Goal: Communication & Community: Answer question/provide support

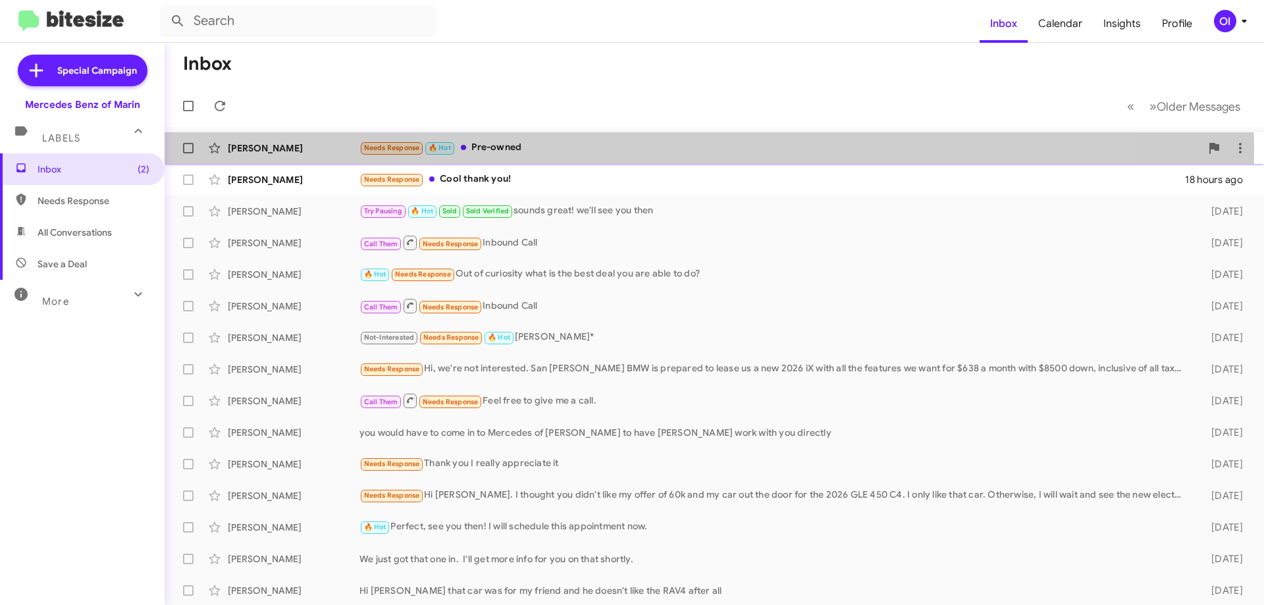
click at [526, 151] on div "Needs Response 🔥 Hot Pre-owned" at bounding box center [779, 147] width 841 height 15
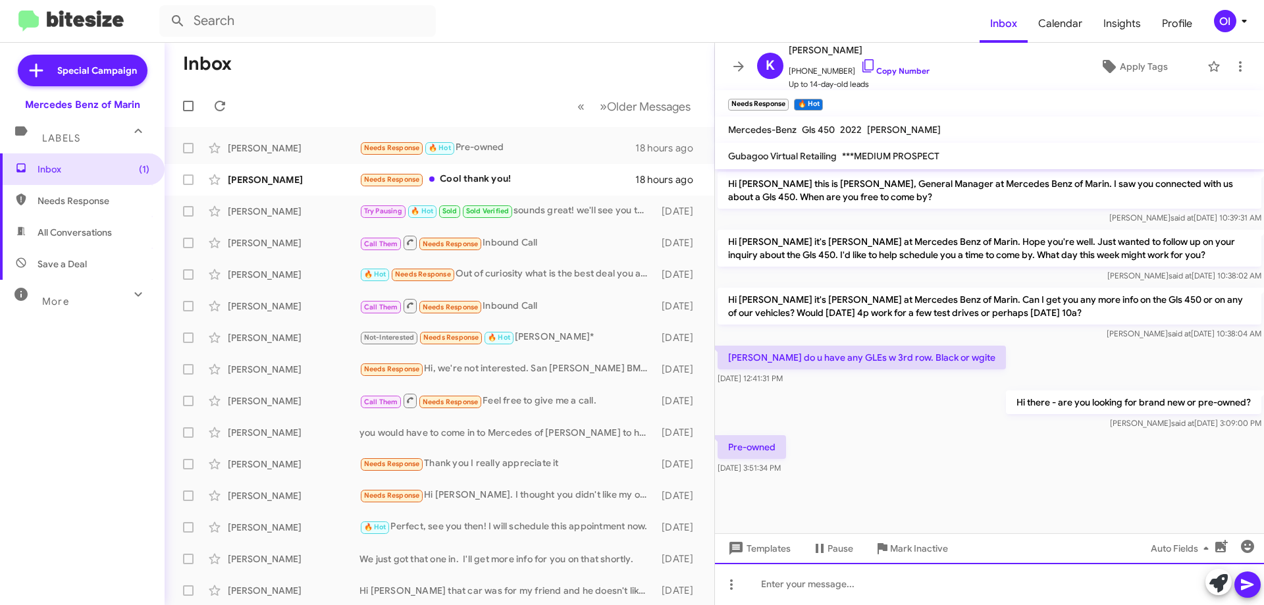
click at [822, 579] on div at bounding box center [989, 584] width 549 height 42
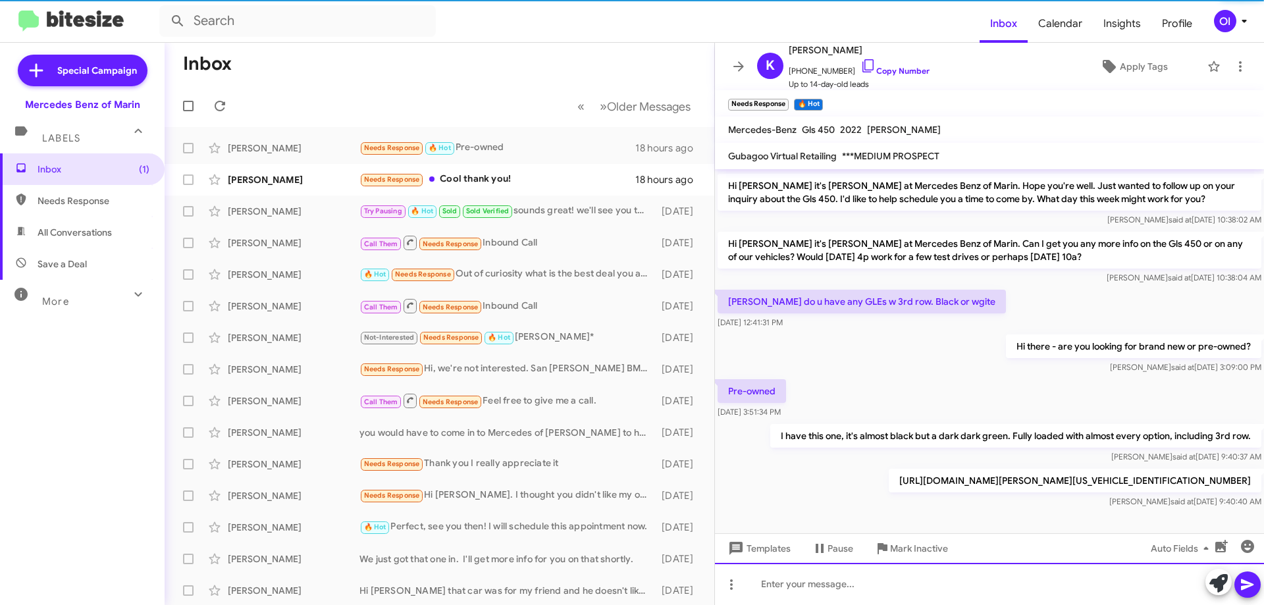
scroll to position [60, 0]
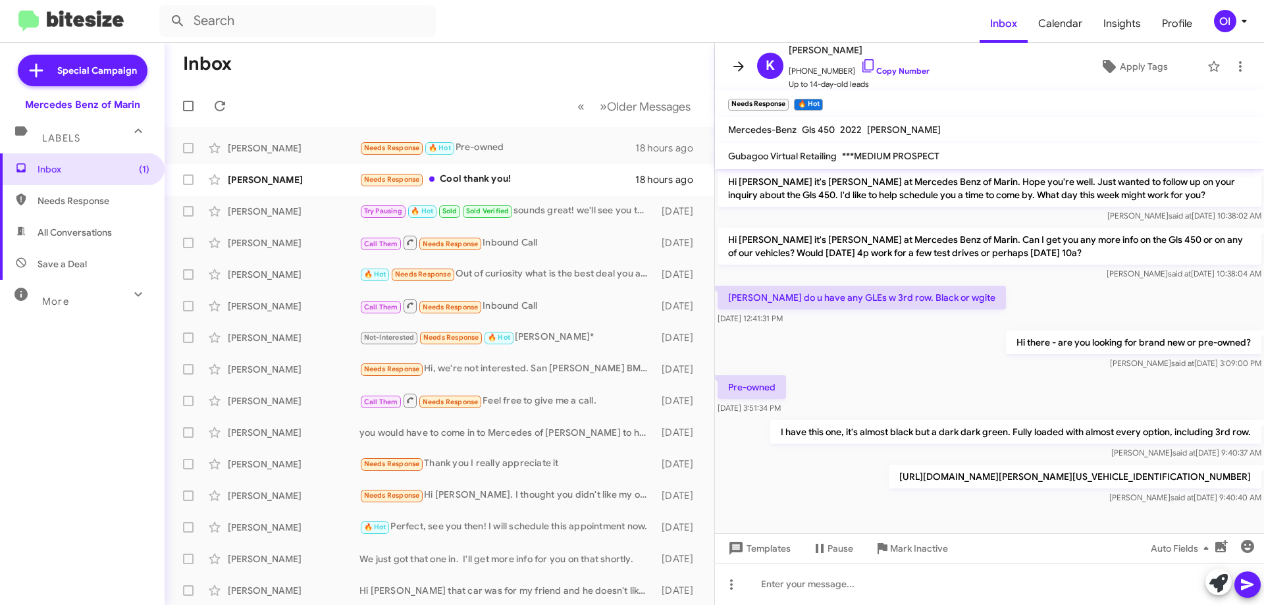
click at [743, 76] on button at bounding box center [738, 66] width 26 height 26
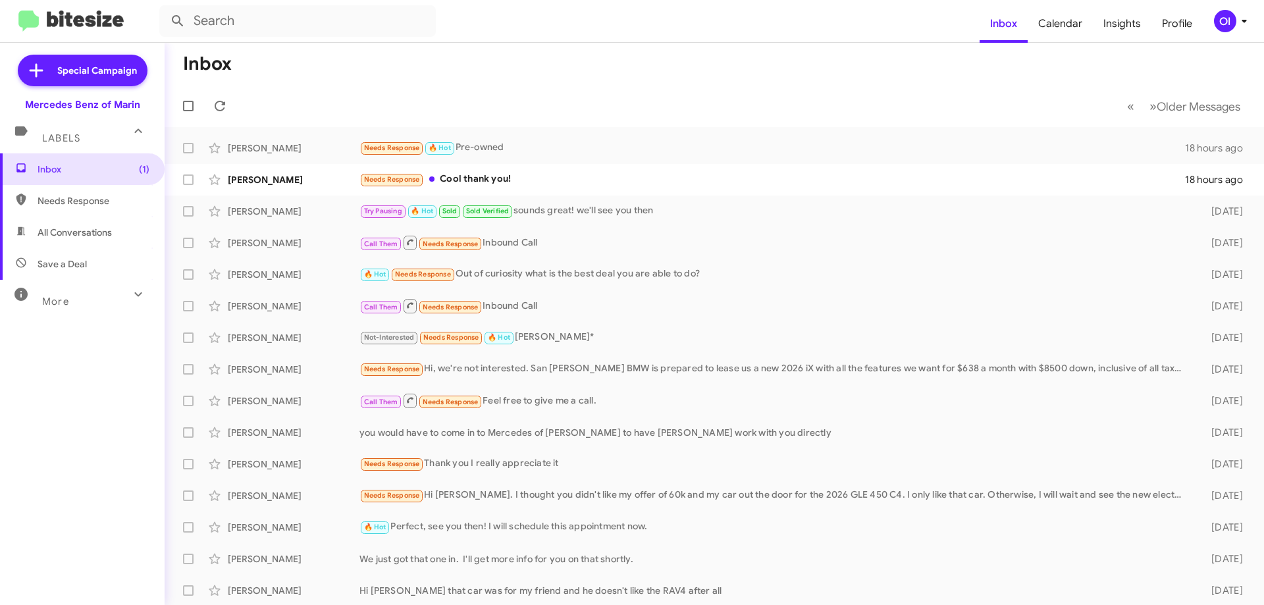
click at [114, 242] on span "All Conversations" at bounding box center [82, 233] width 165 height 32
type input "in:all-conversations"
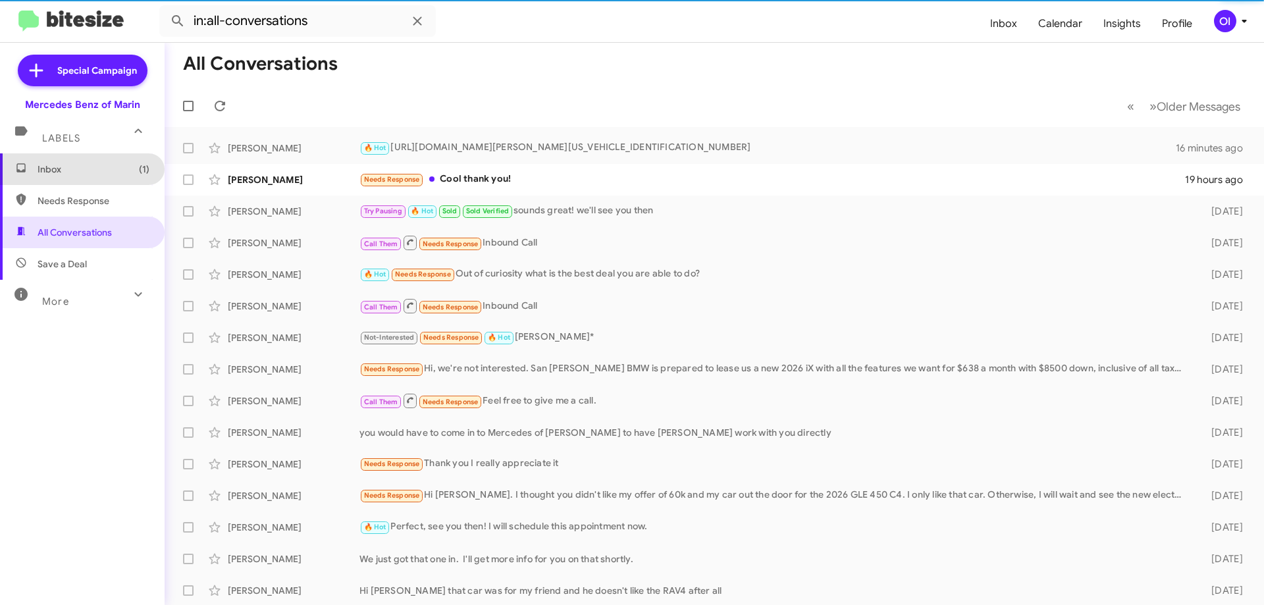
click at [97, 173] on span "Inbox (1)" at bounding box center [94, 169] width 112 height 13
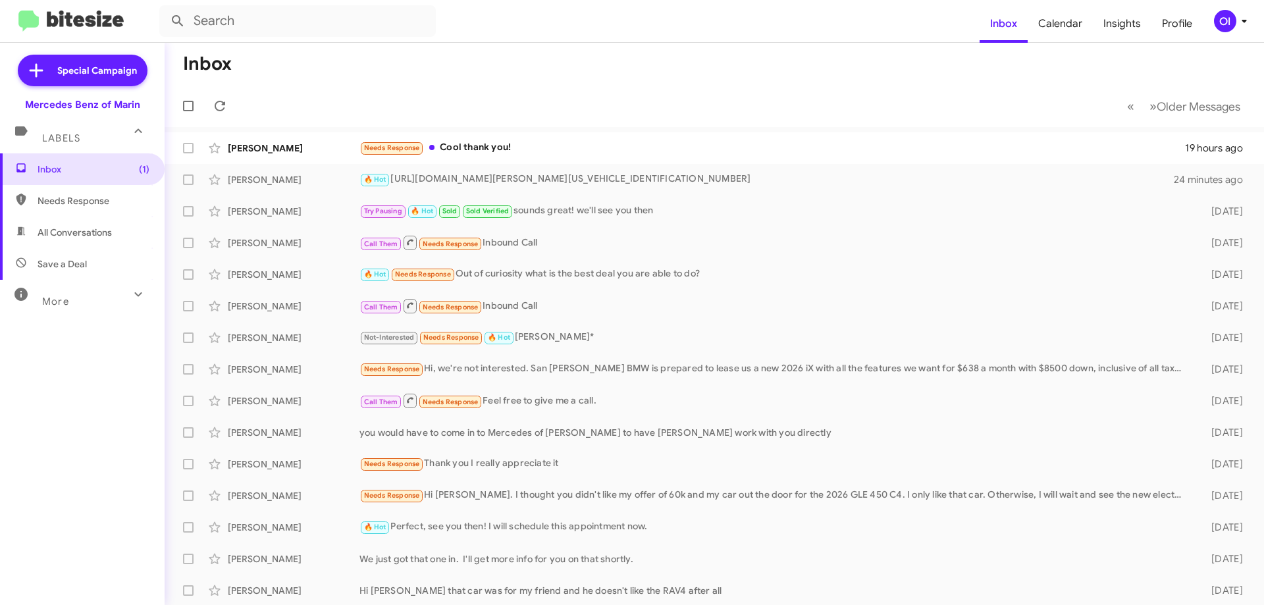
click at [378, 121] on mat-toolbar-row "« Previous » Next Older Messages" at bounding box center [714, 106] width 1099 height 42
click at [401, 147] on span "Needs Response" at bounding box center [392, 148] width 56 height 9
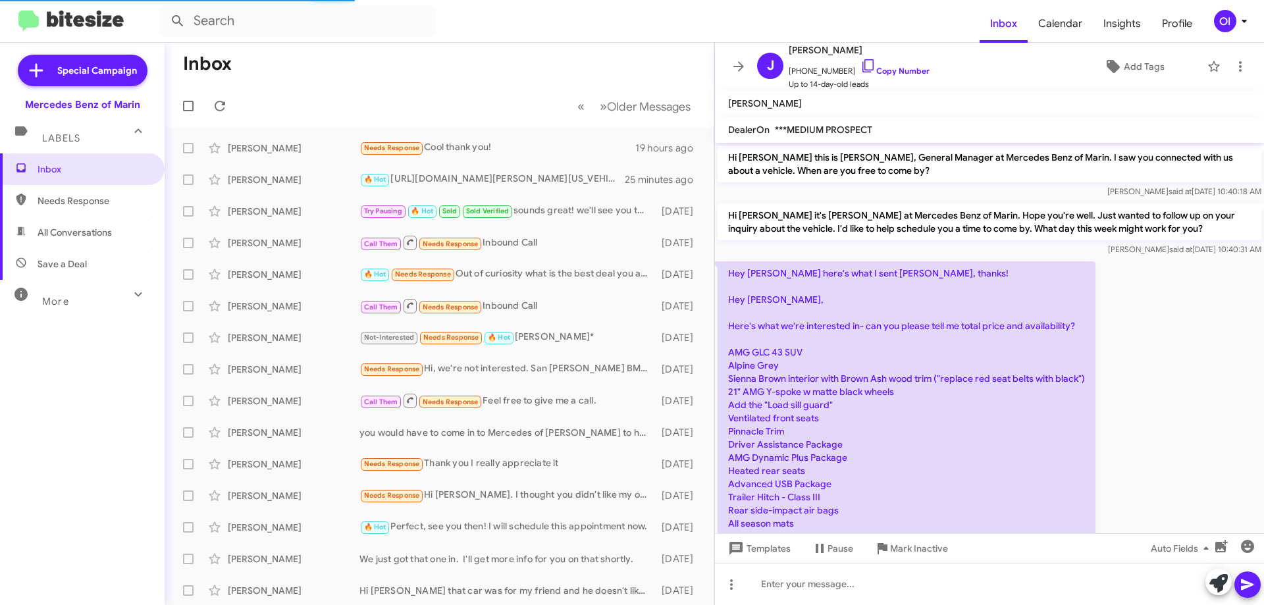
scroll to position [297, 0]
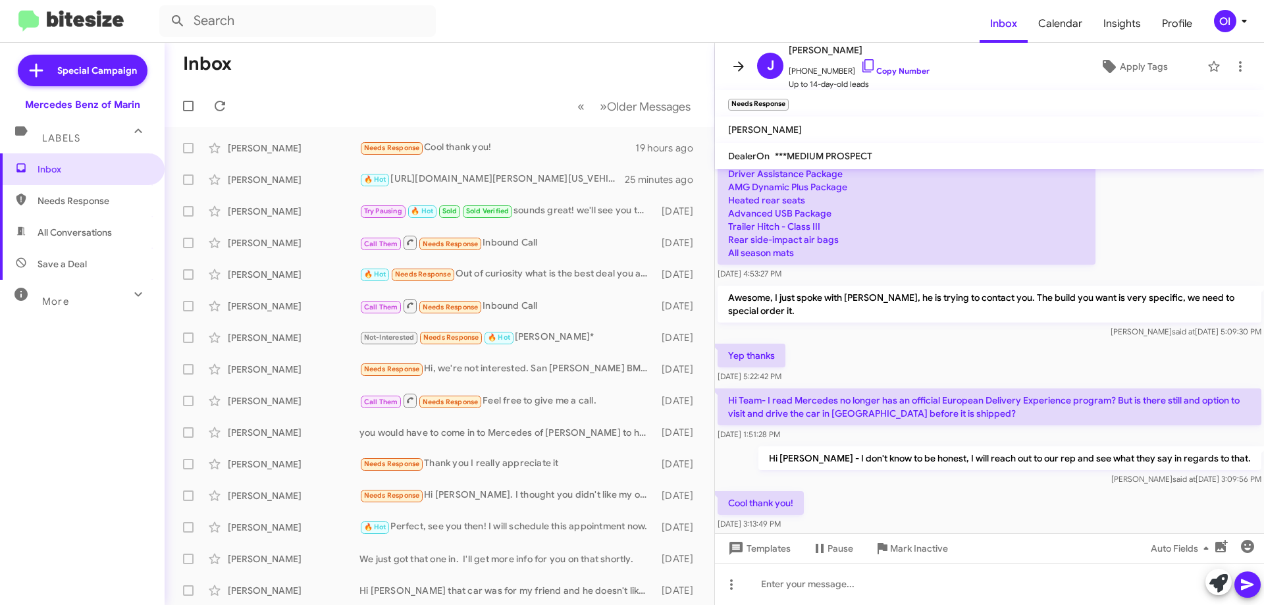
drag, startPoint x: 743, startPoint y: 72, endPoint x: 376, endPoint y: 185, distance: 384.4
click at [743, 72] on icon at bounding box center [739, 67] width 16 height 16
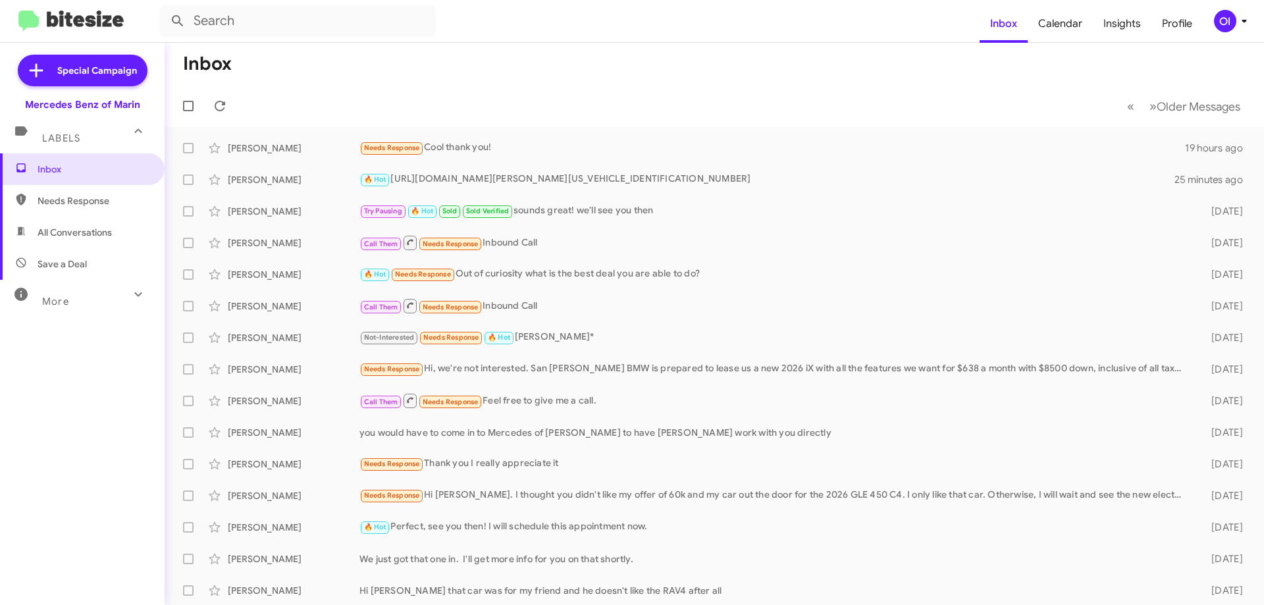
click at [62, 225] on span "All Conversations" at bounding box center [82, 233] width 165 height 32
type input "in:all-conversations"
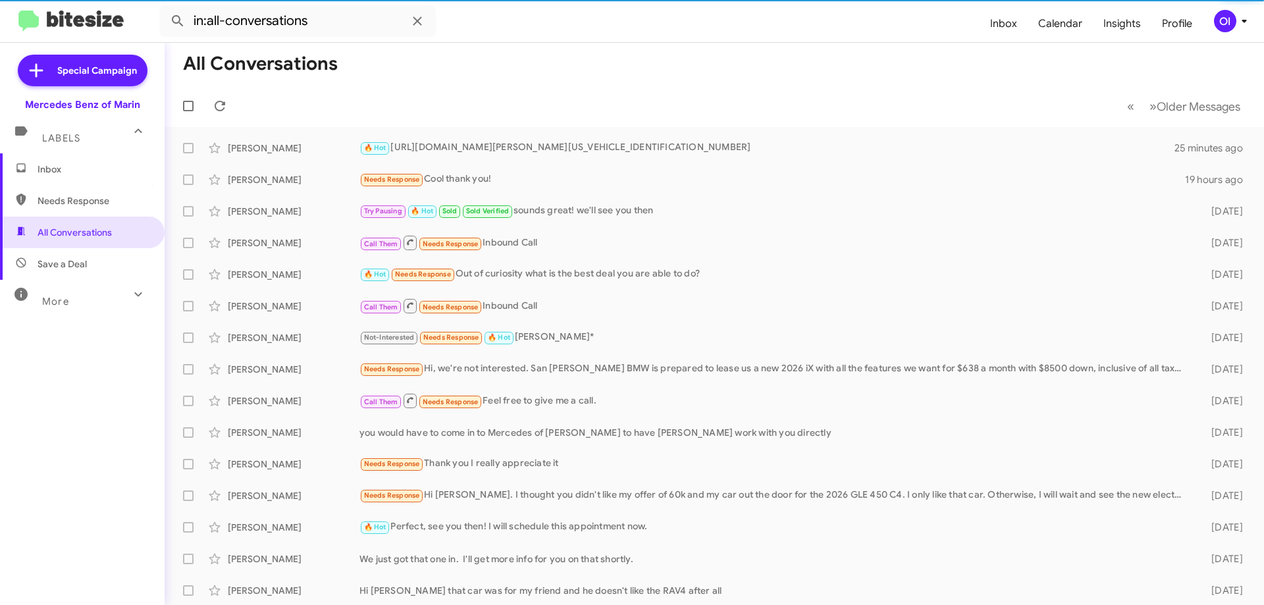
click at [92, 167] on span "Inbox" at bounding box center [94, 169] width 112 height 13
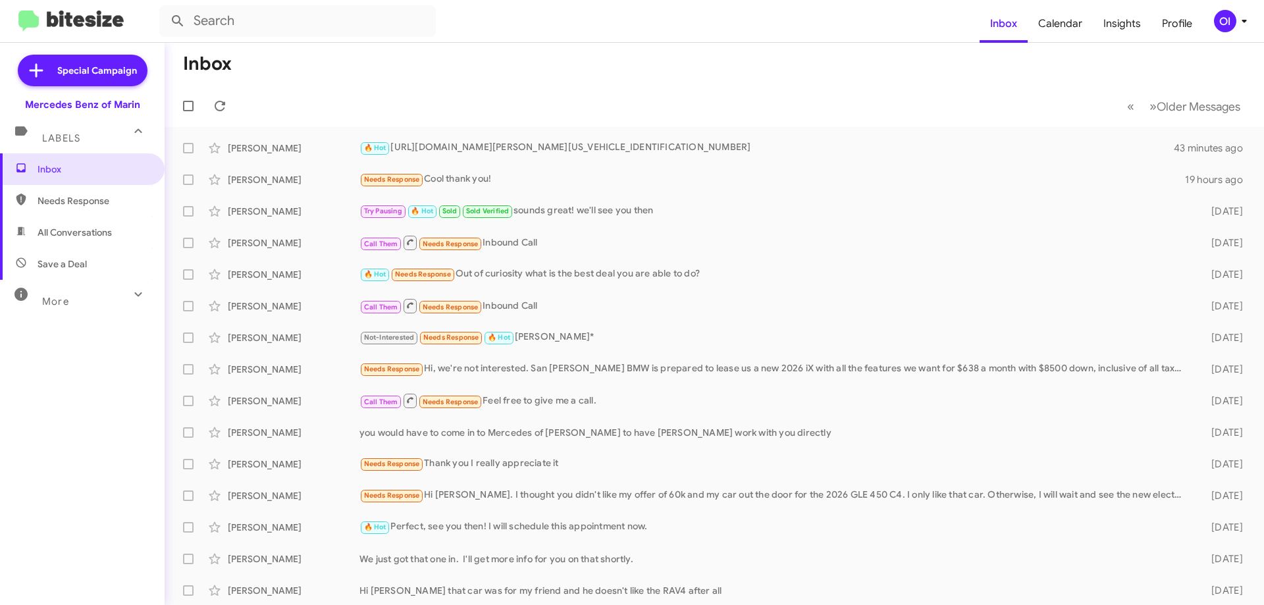
click at [85, 211] on span "Needs Response" at bounding box center [82, 201] width 165 height 32
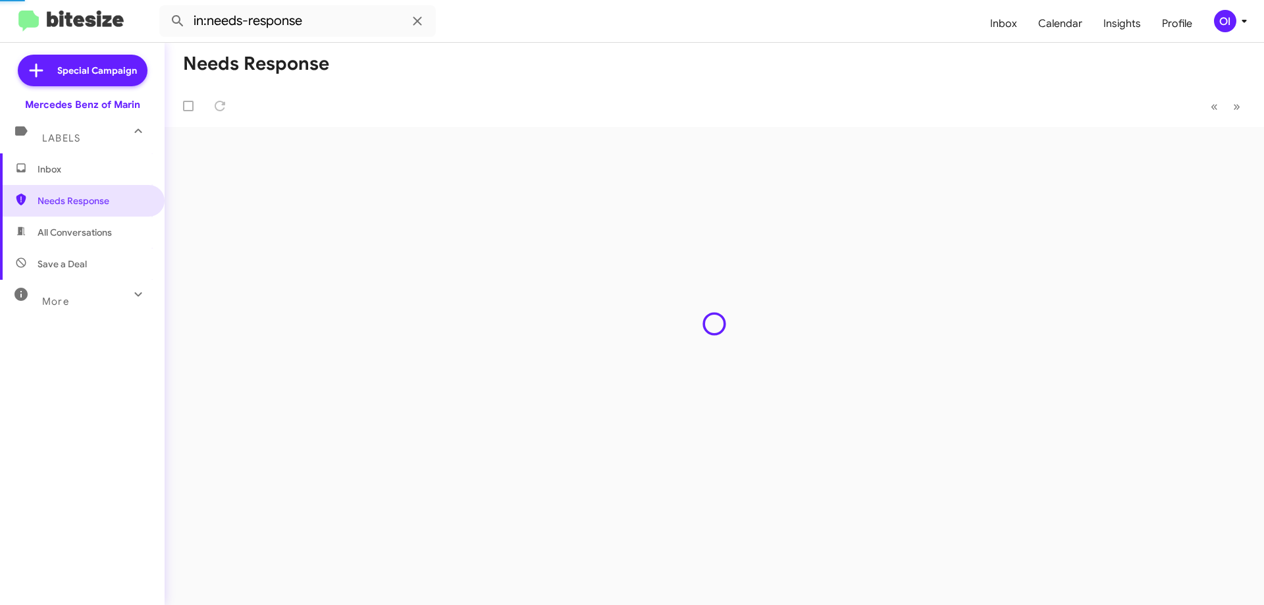
click at [82, 222] on span "All Conversations" at bounding box center [82, 233] width 165 height 32
type input "in:all-conversations"
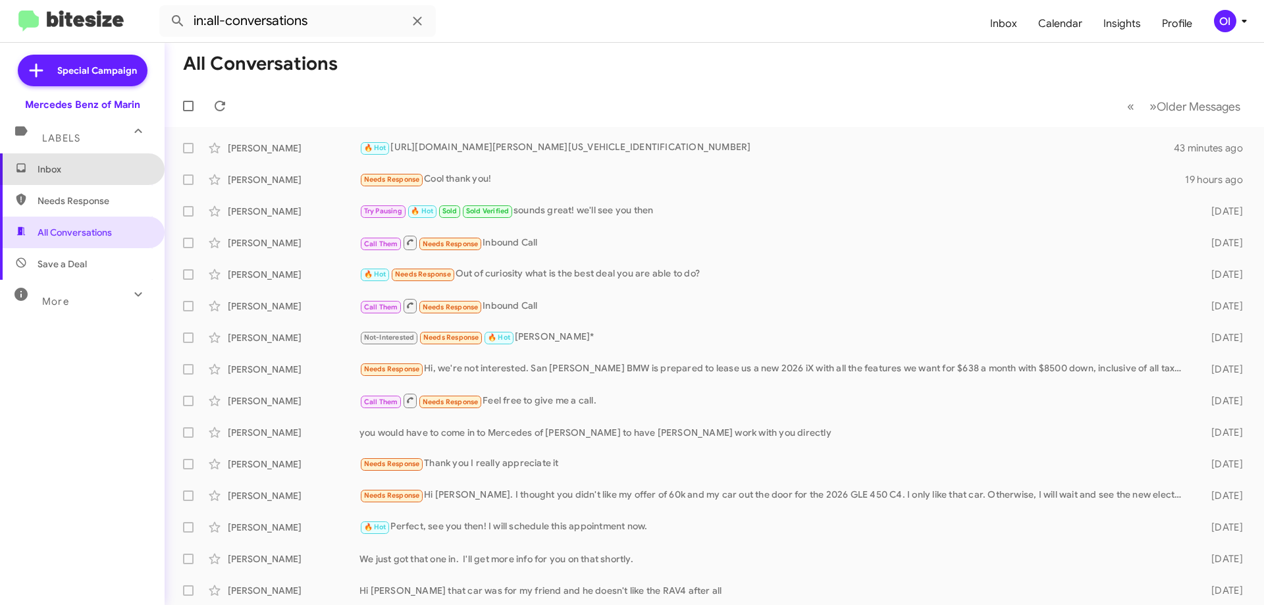
click at [85, 169] on span "Inbox" at bounding box center [94, 169] width 112 height 13
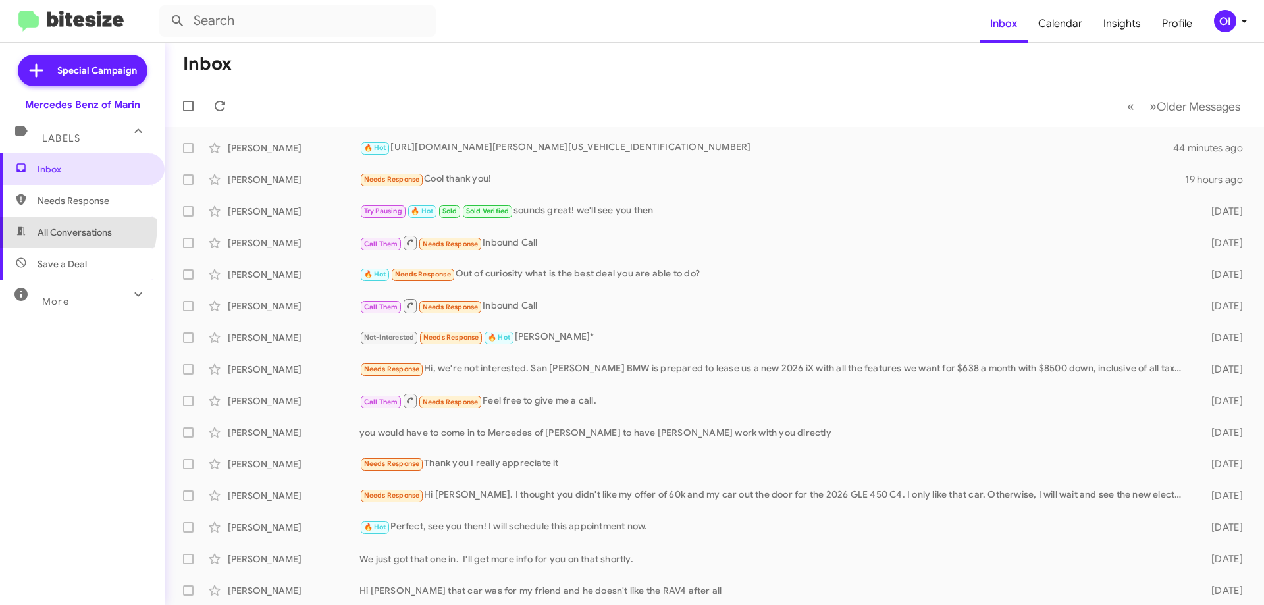
click at [74, 226] on span "All Conversations" at bounding box center [75, 232] width 74 height 13
type input "in:all-conversations"
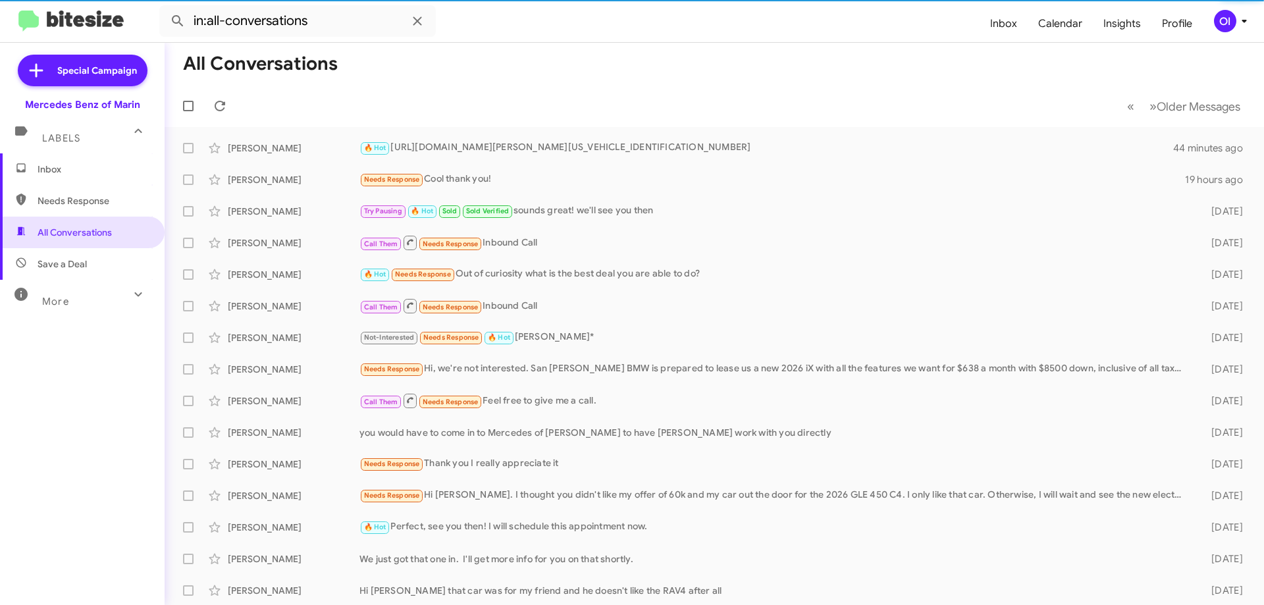
click at [85, 163] on span "Inbox" at bounding box center [94, 169] width 112 height 13
